Goal: Information Seeking & Learning: Learn about a topic

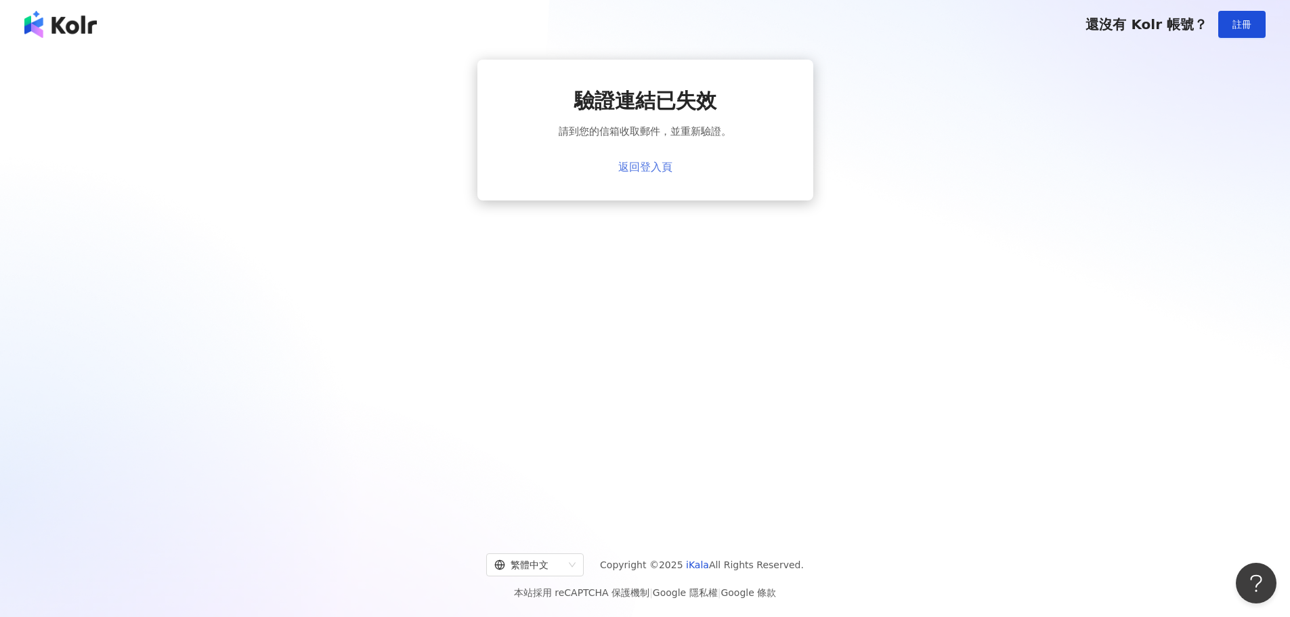
click at [646, 170] on link "返回登入頁" at bounding box center [645, 167] width 54 height 12
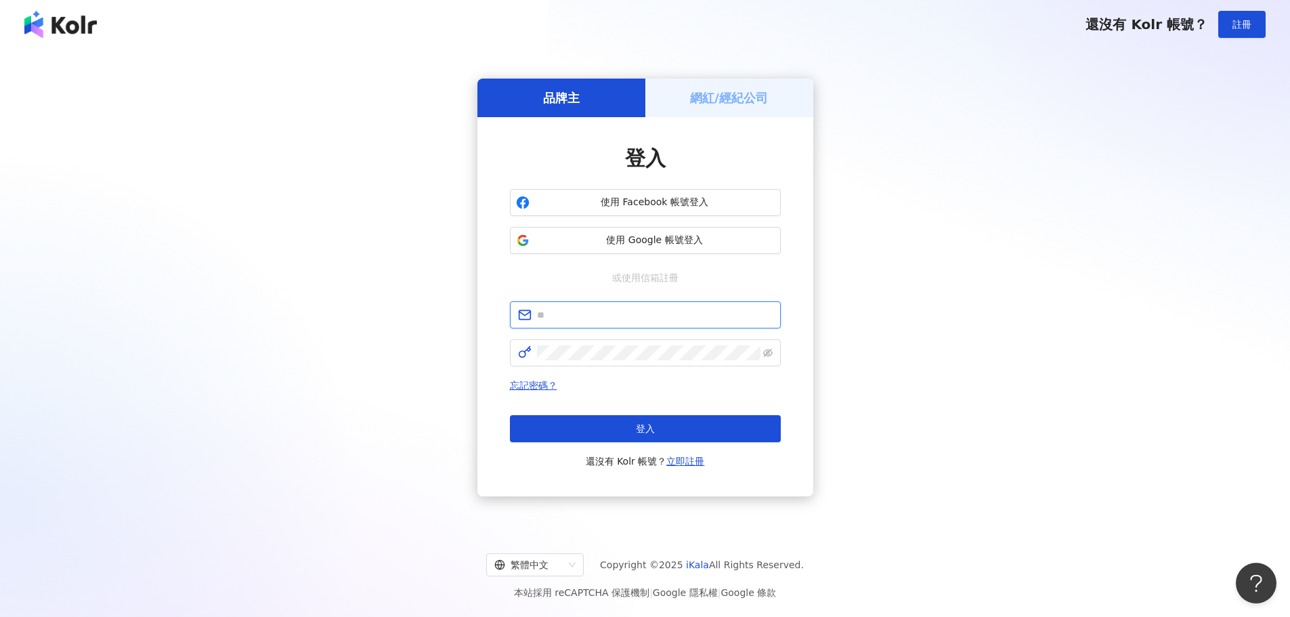
type input "**********"
click at [621, 424] on button "登入" at bounding box center [645, 428] width 271 height 27
type input "**********"
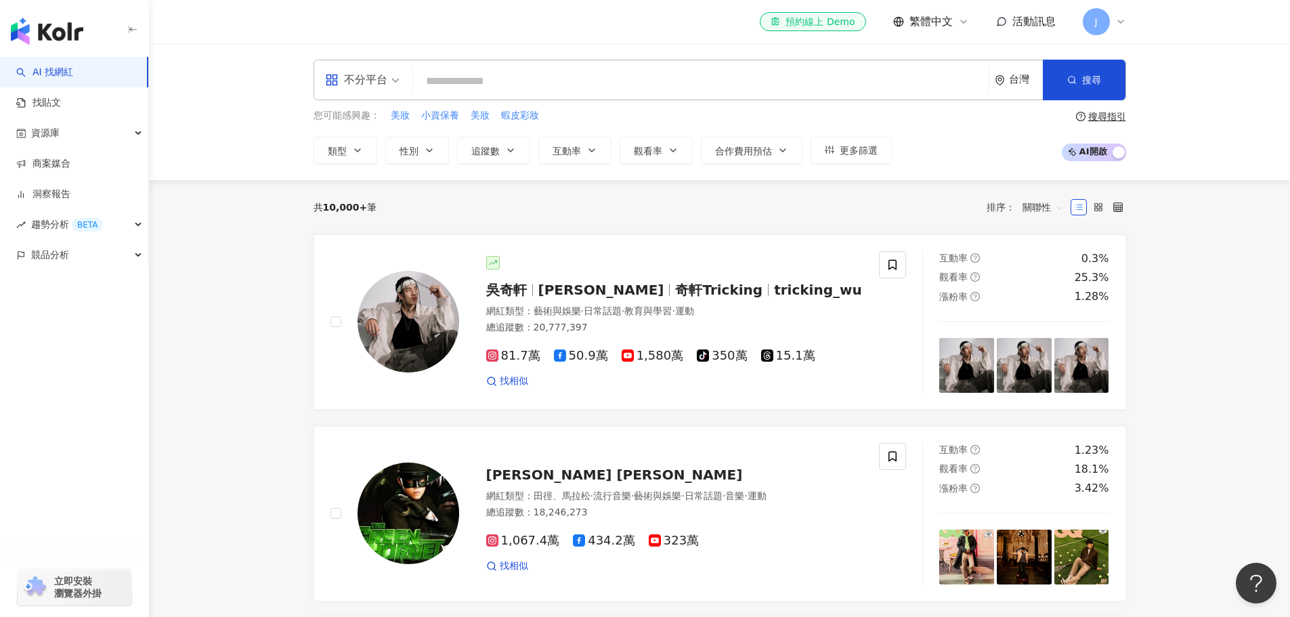
click at [1112, 22] on div "J" at bounding box center [1104, 21] width 43 height 27
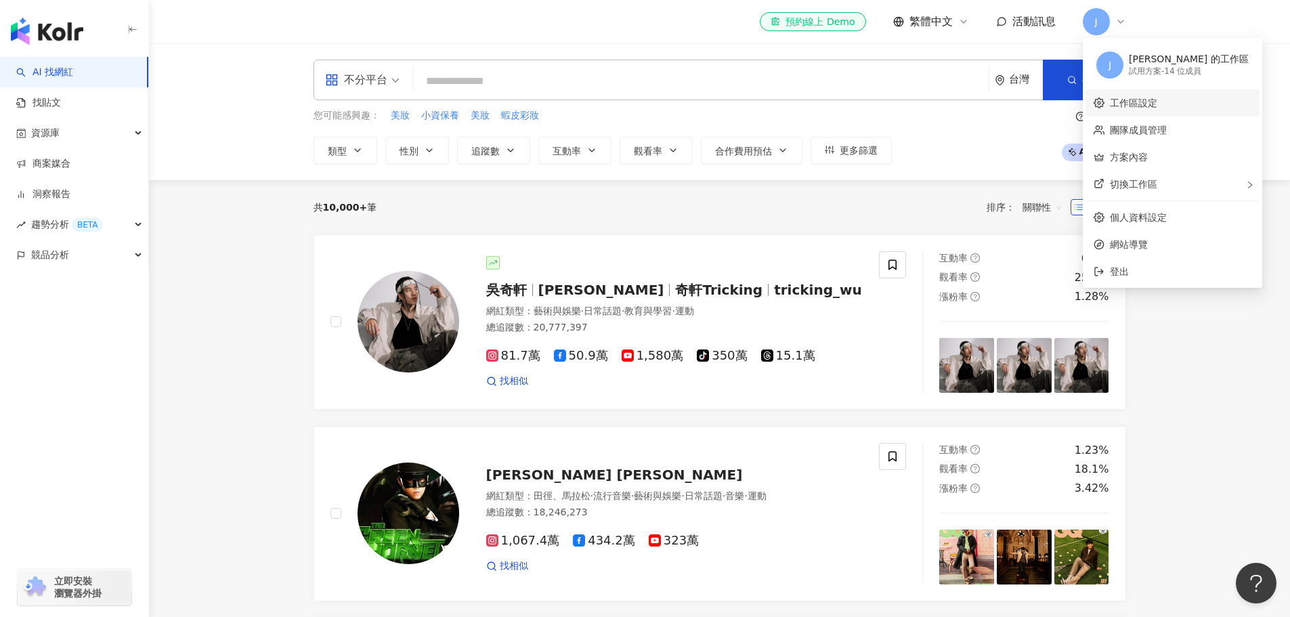
click at [1130, 104] on link "工作區設定" at bounding box center [1133, 103] width 47 height 11
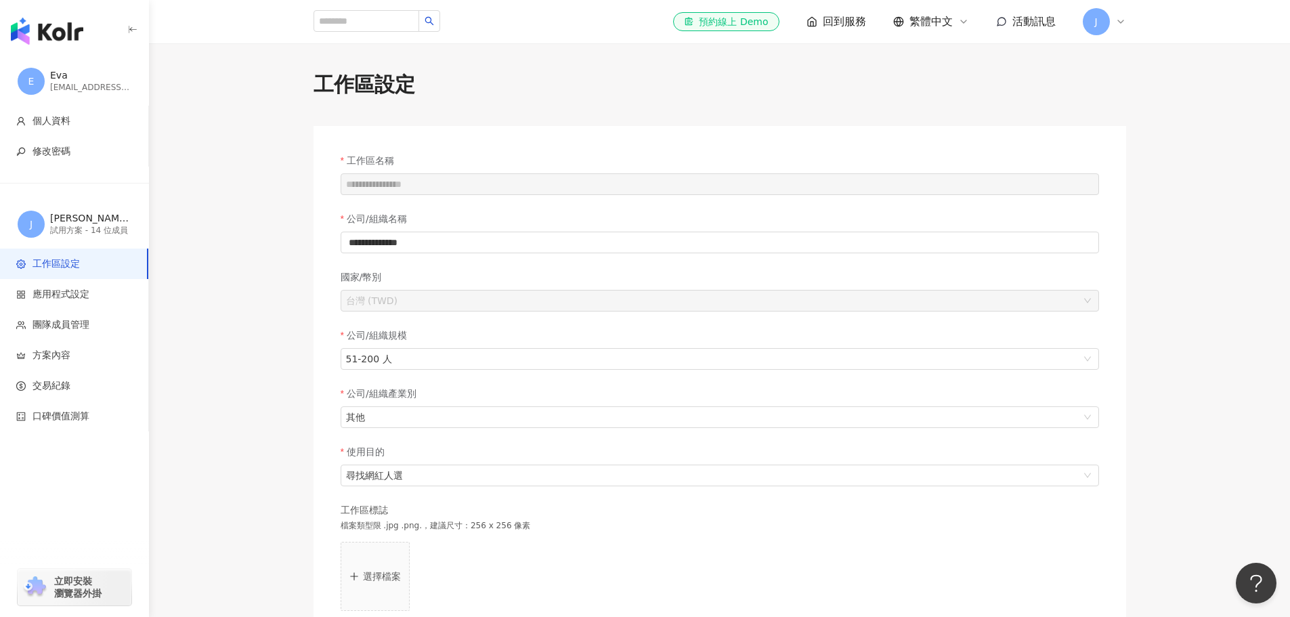
click at [1124, 16] on div "J" at bounding box center [1104, 21] width 43 height 27
click at [1120, 129] on link "團隊成員管理" at bounding box center [1138, 130] width 57 height 11
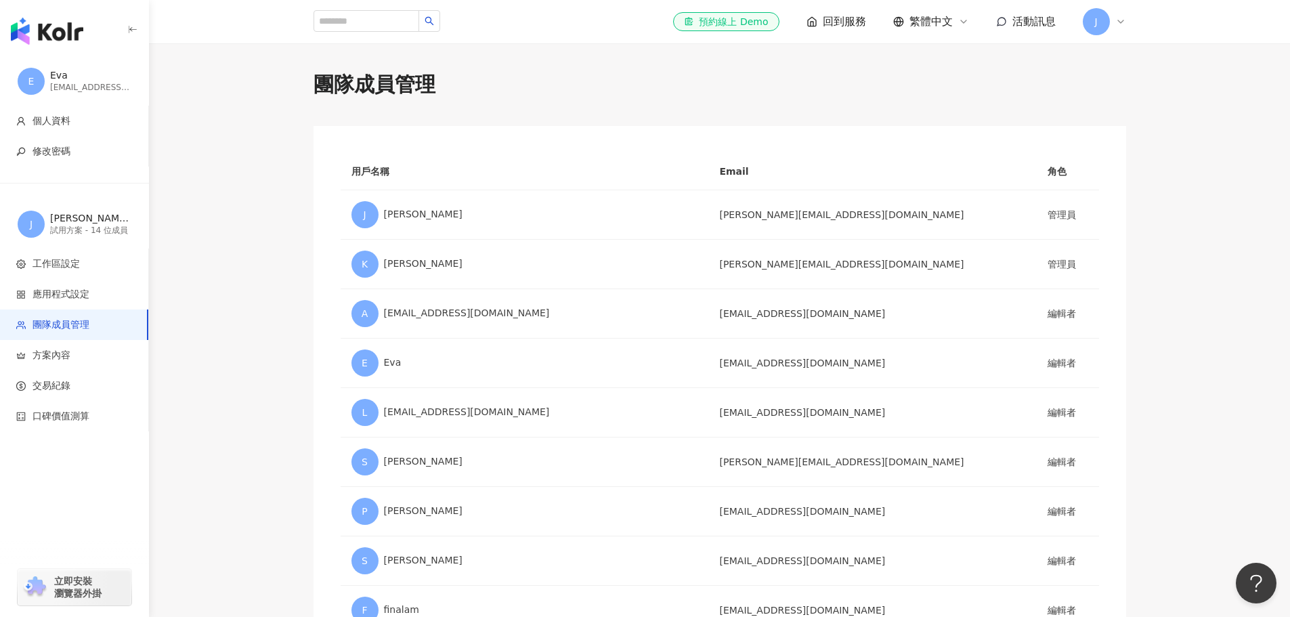
click at [1112, 22] on div "J" at bounding box center [1104, 21] width 43 height 27
click at [850, 68] on div "團隊成員管理 用戶名稱 Email 角色 J Joanna Shen joanna_shen@darlie.com 管理員 K Karen karen_ho@…" at bounding box center [719, 476] width 1141 height 866
click at [847, 22] on span "回到服務" at bounding box center [844, 21] width 43 height 15
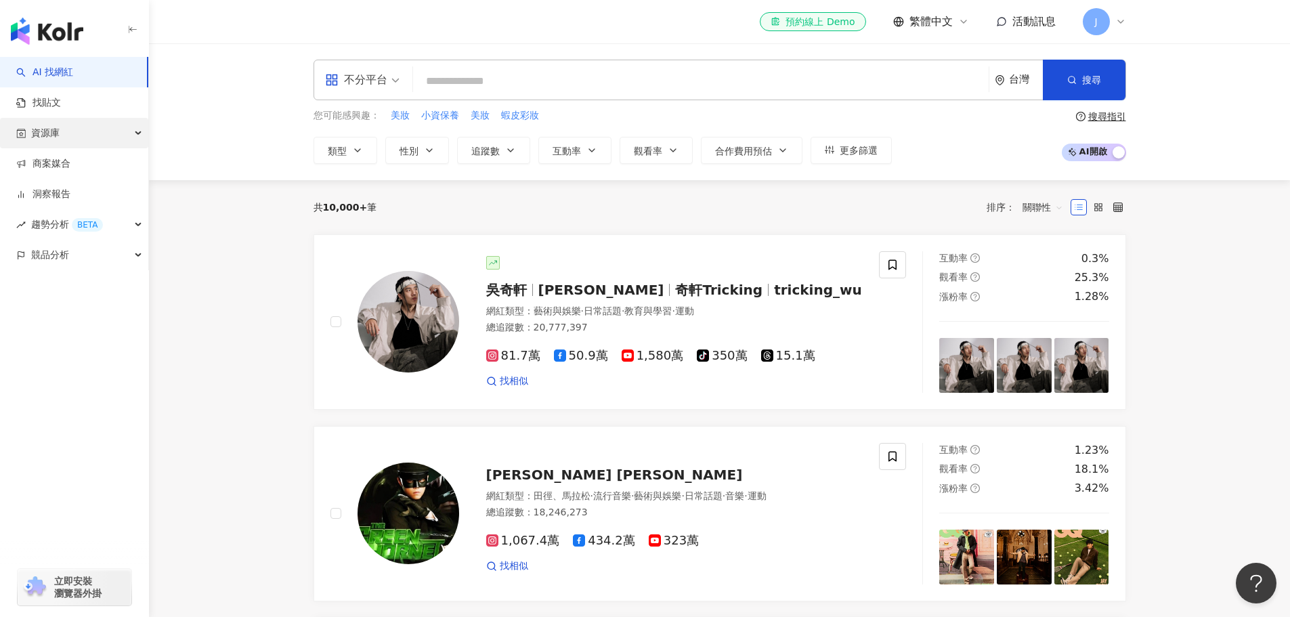
click at [119, 133] on div "資源庫" at bounding box center [74, 133] width 148 height 30
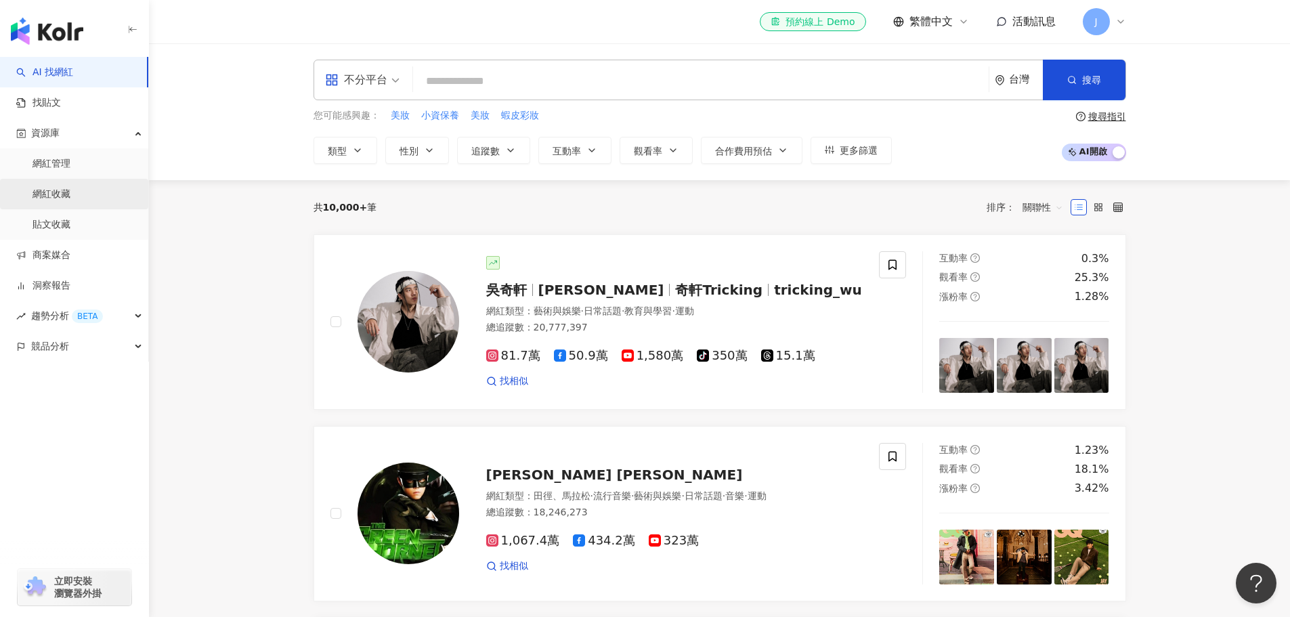
click at [66, 192] on link "網紅收藏" at bounding box center [52, 195] width 38 height 14
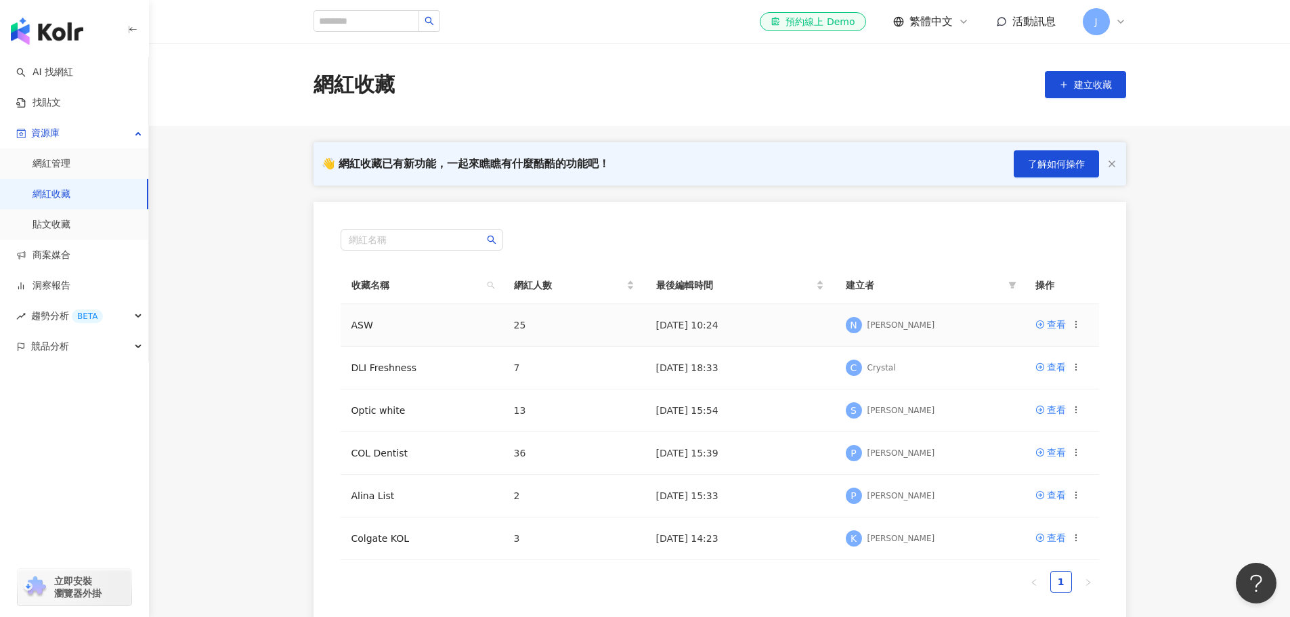
scroll to position [68, 0]
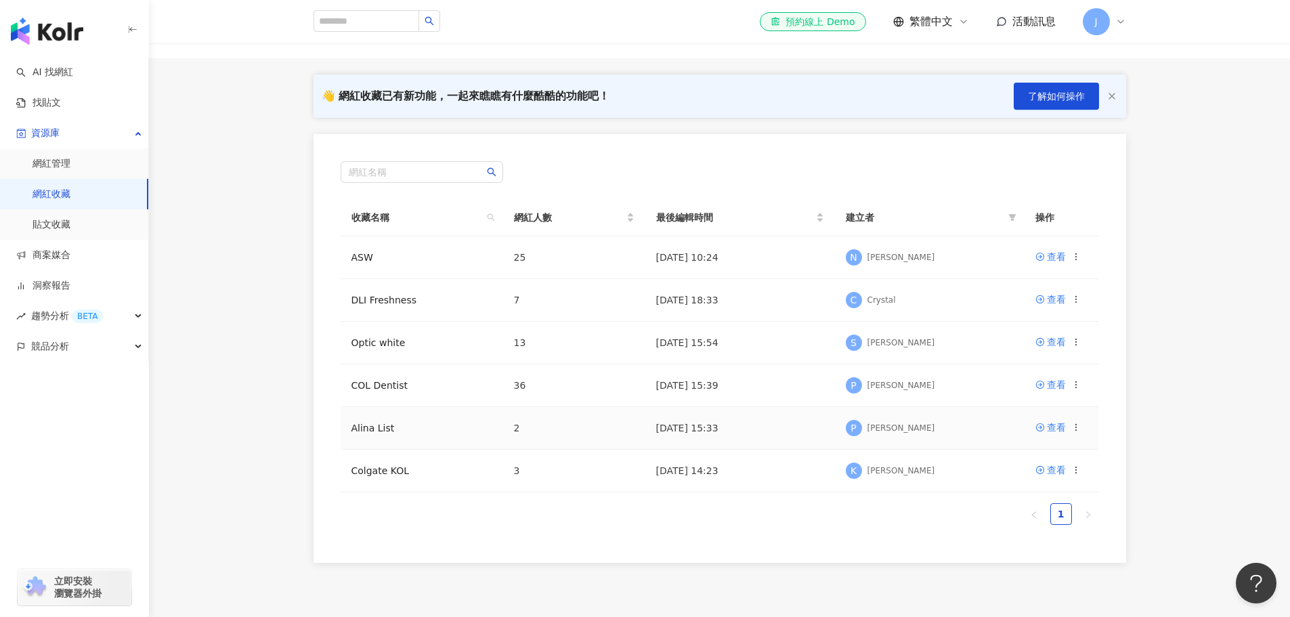
click at [535, 427] on td "2" at bounding box center [574, 428] width 142 height 43
click at [1044, 427] on icon at bounding box center [1040, 427] width 8 height 8
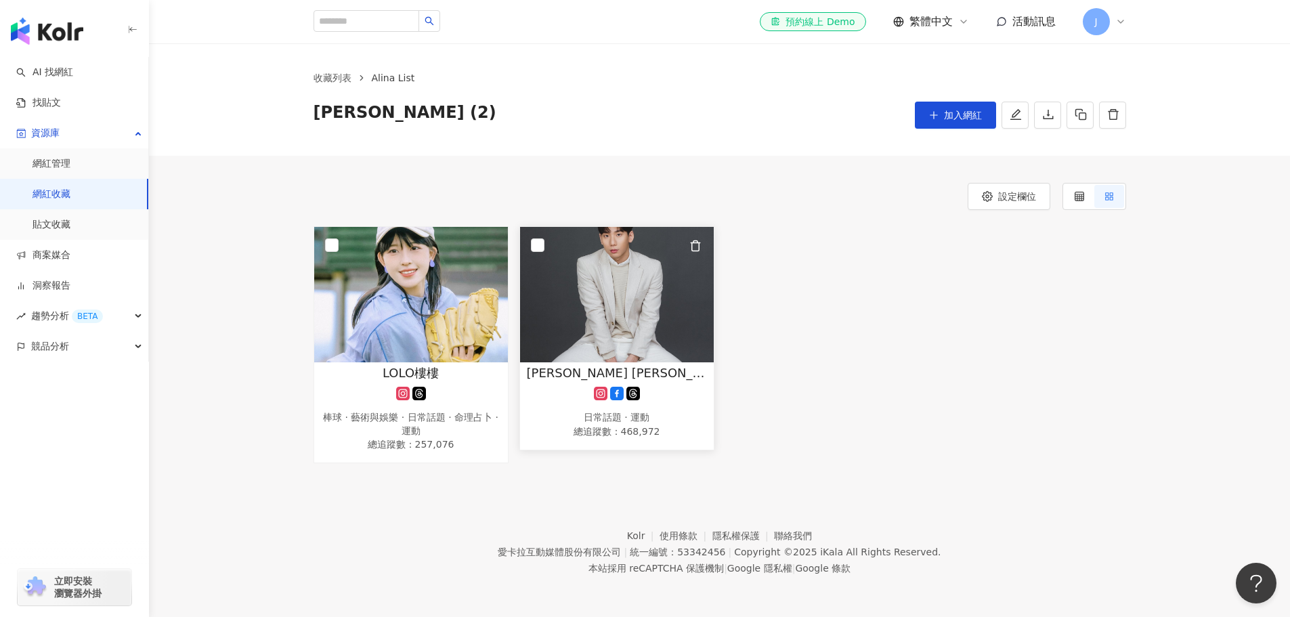
click at [711, 388] on div "王冠閎 Eddie Kuan-Hung Wang 日常話題 · 運動 總追蹤數 ： 468,972" at bounding box center [617, 402] width 194 height 76
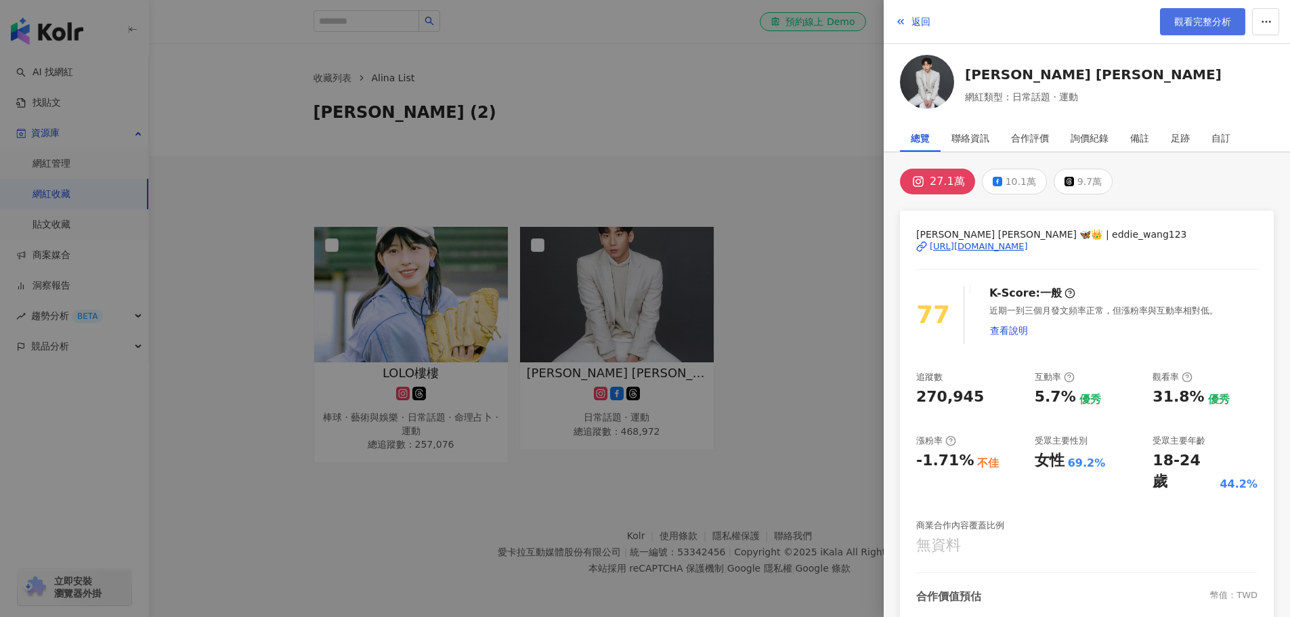
click at [1195, 24] on span "觀看完整分析" at bounding box center [1203, 21] width 57 height 11
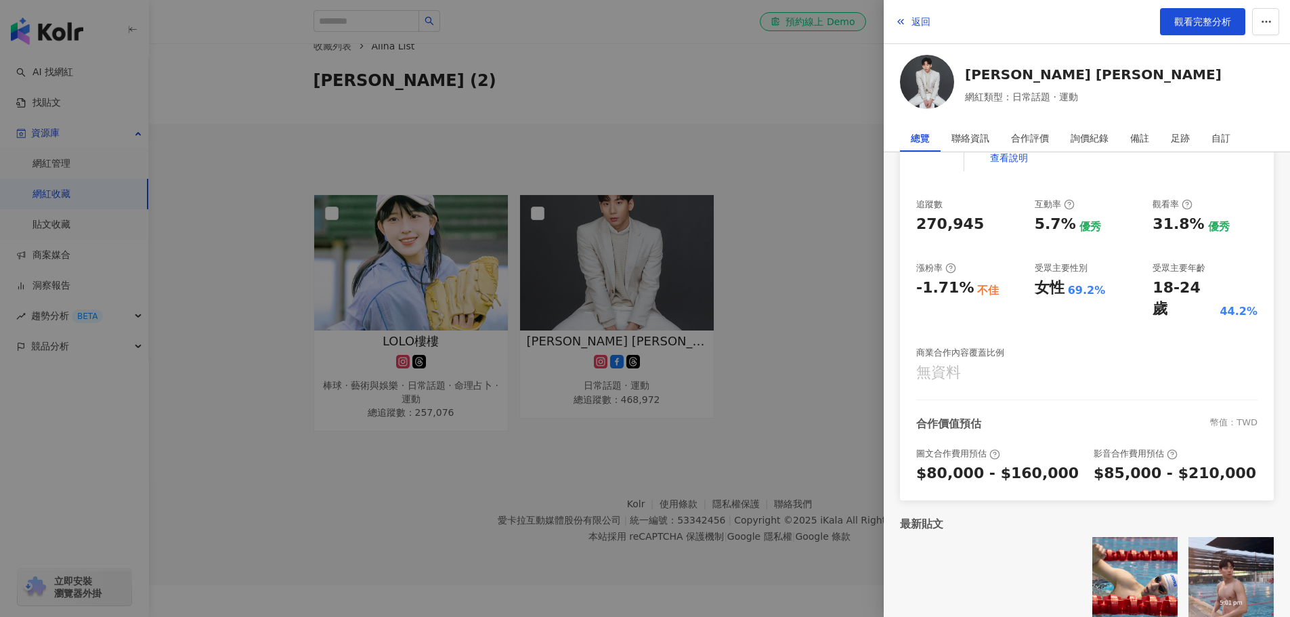
scroll to position [62, 0]
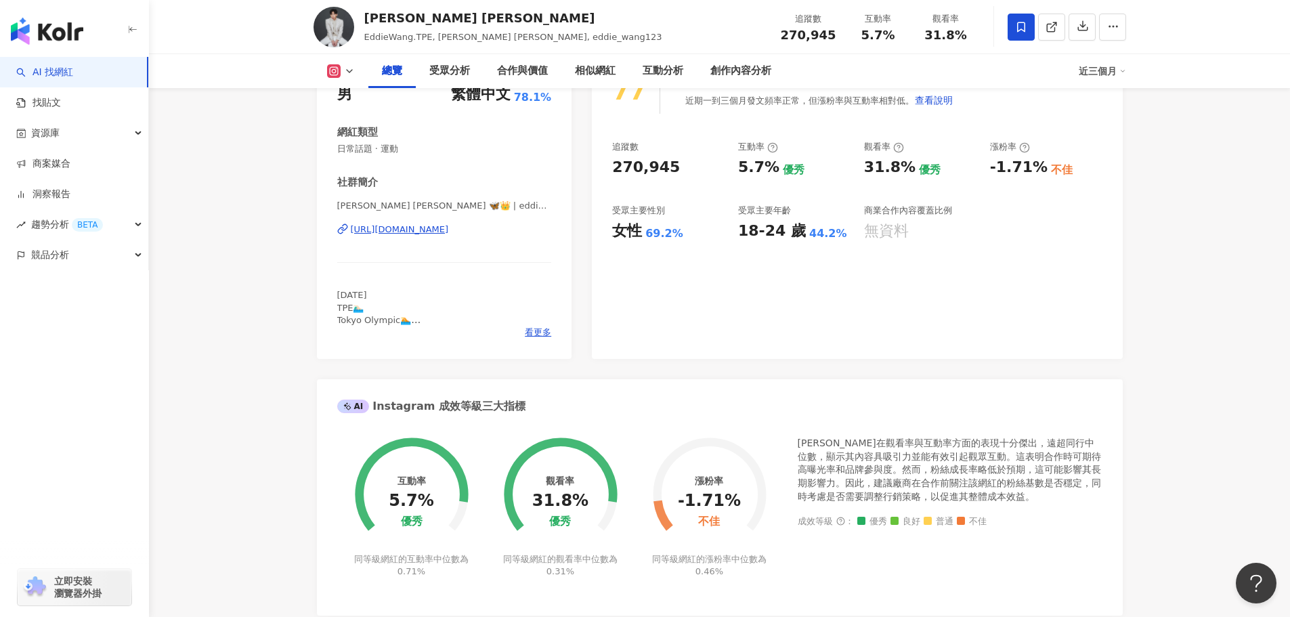
scroll to position [339, 0]
